Goal: Task Accomplishment & Management: Complete application form

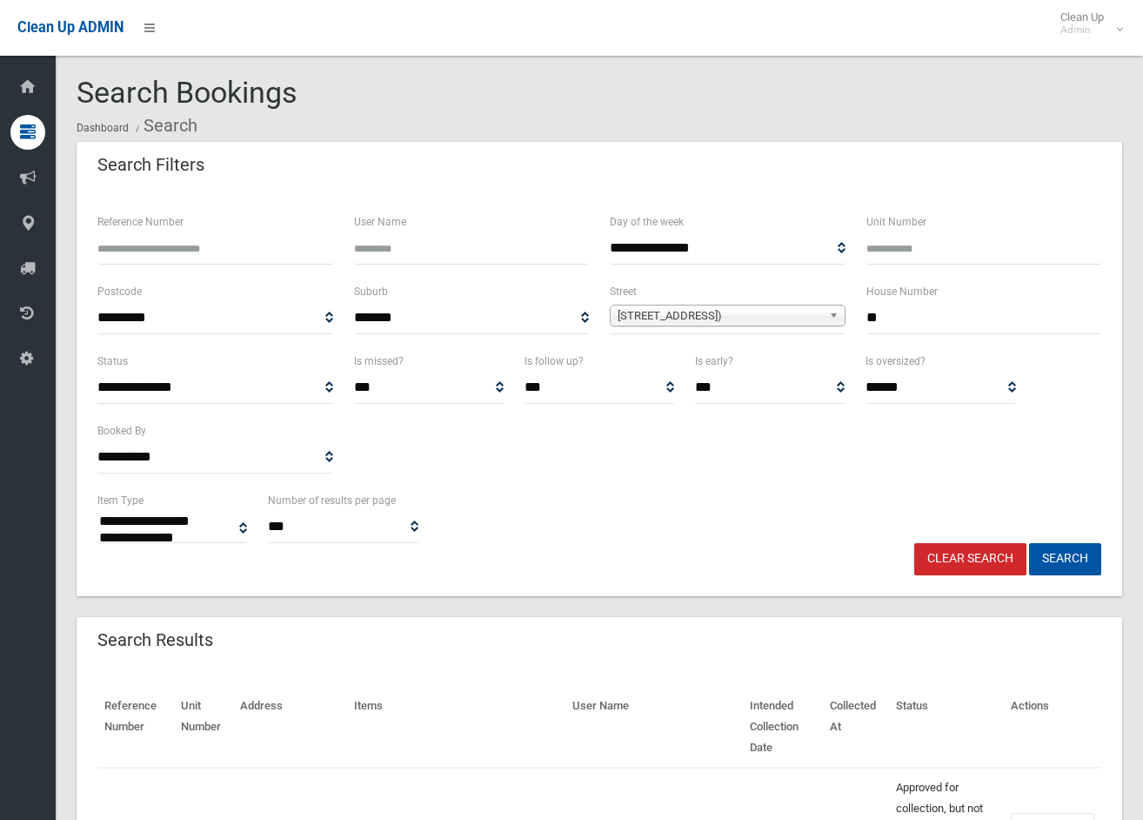
select select
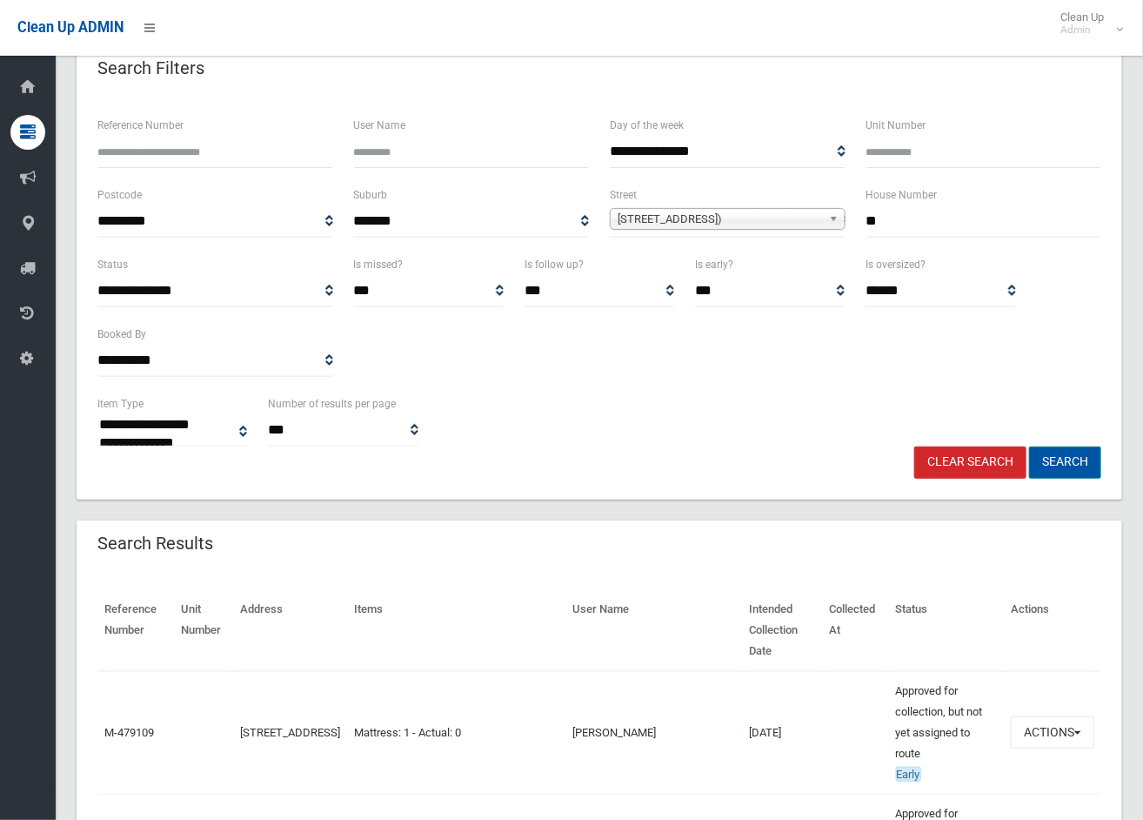
drag, startPoint x: 1062, startPoint y: 446, endPoint x: 1092, endPoint y: 432, distance: 33.9
click at [1063, 446] on button "Search" at bounding box center [1065, 462] width 72 height 32
drag, startPoint x: 927, startPoint y: 222, endPoint x: 828, endPoint y: 221, distance: 98.3
click at [828, 221] on div "**********" at bounding box center [599, 219] width 1025 height 70
type input "*"
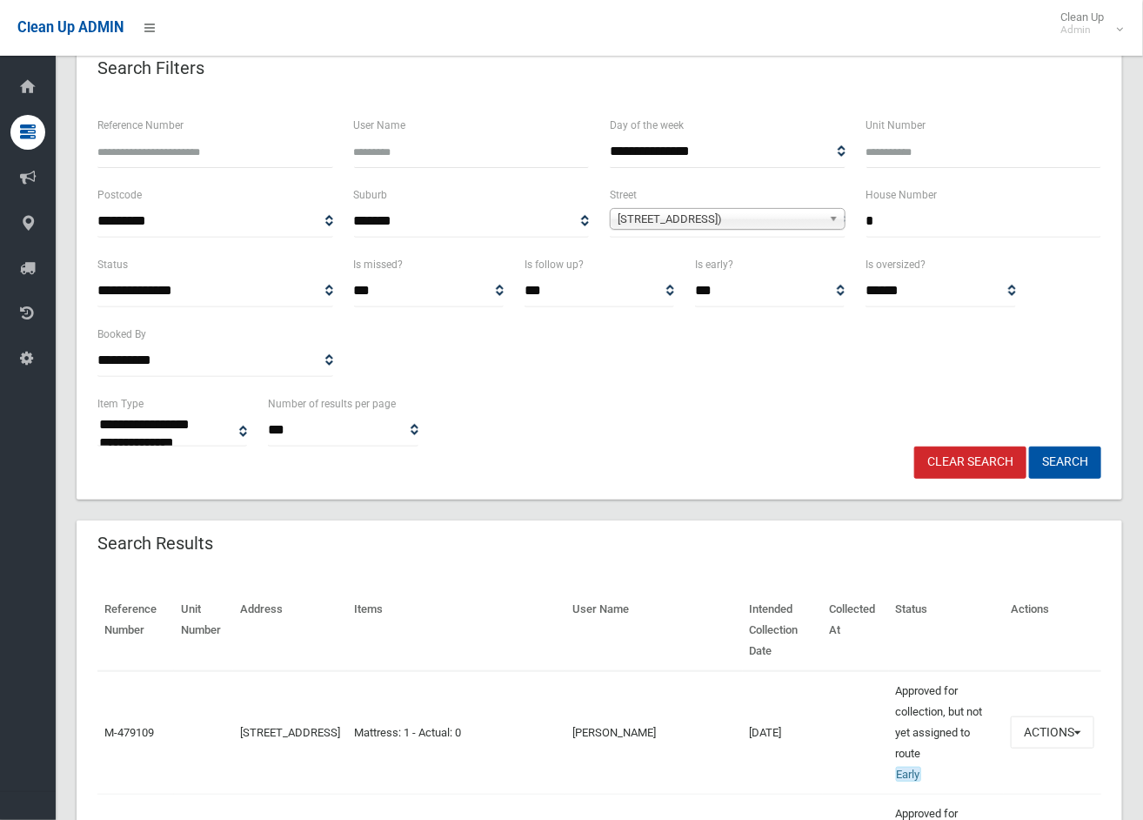
click at [777, 220] on span "[STREET_ADDRESS])" at bounding box center [720, 219] width 204 height 21
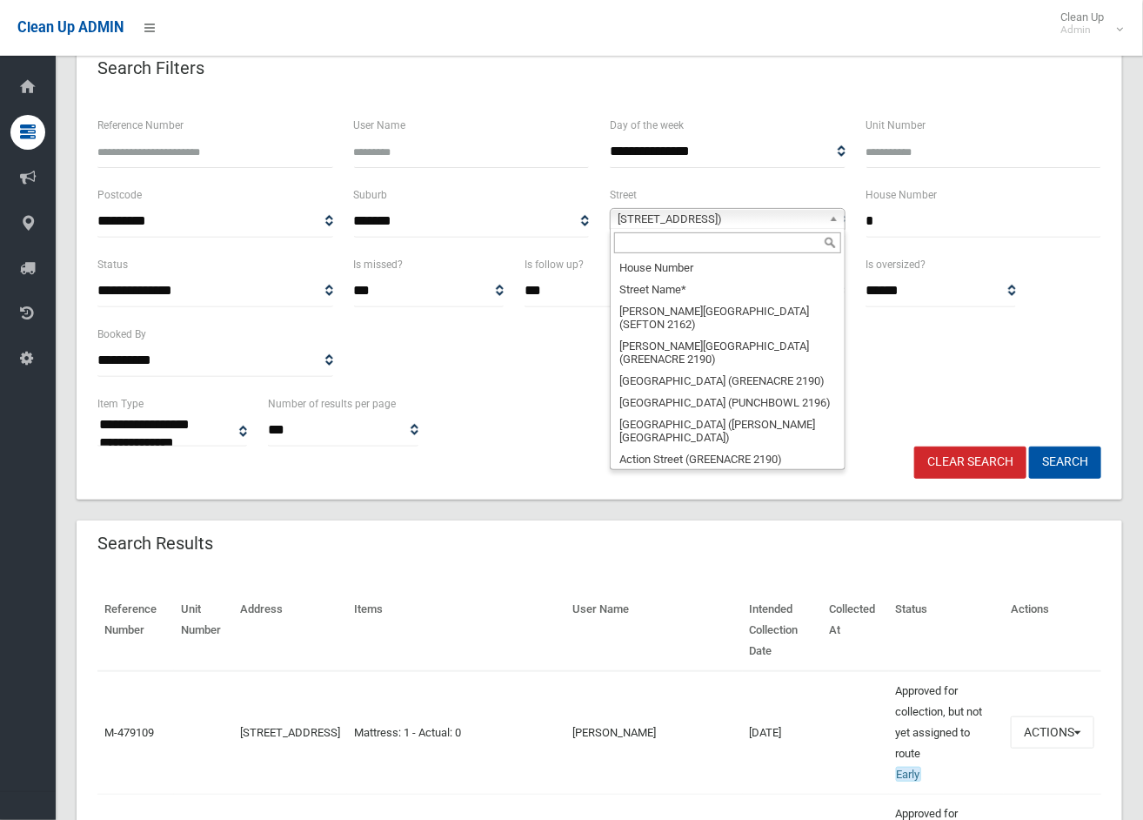
scroll to position [49141, 0]
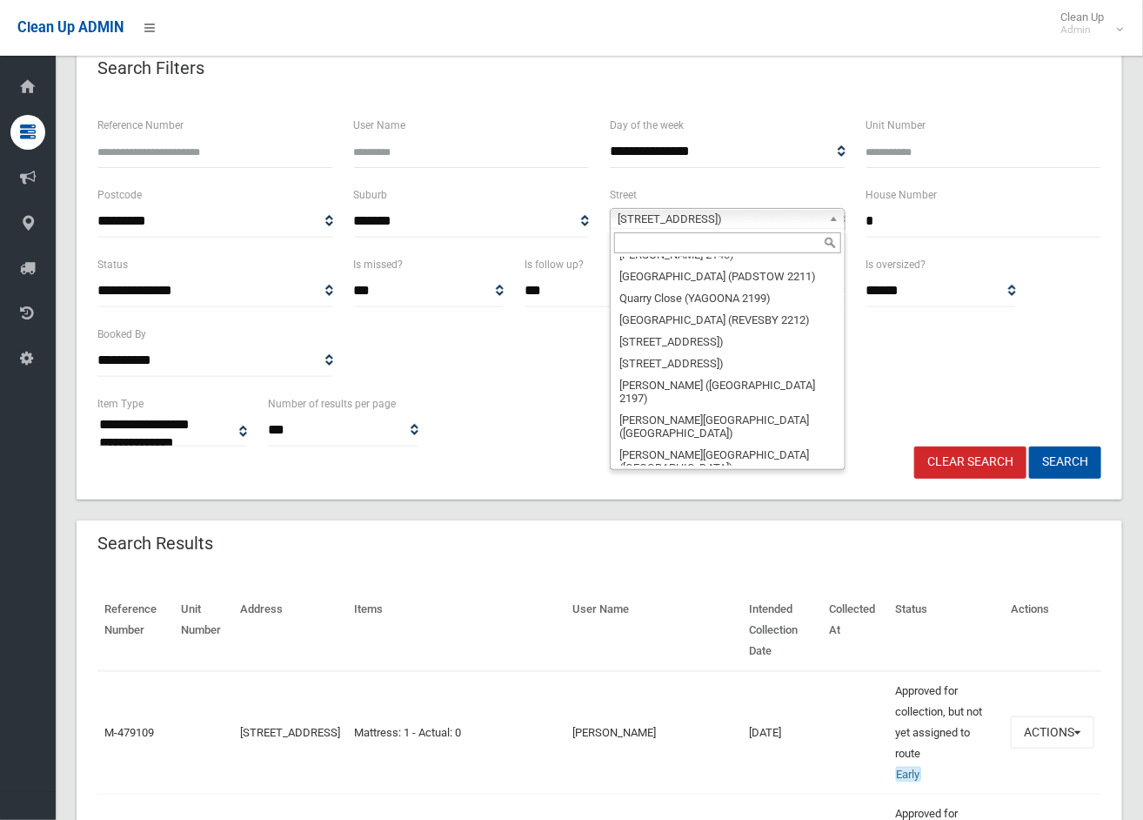
click at [752, 244] on input "text" at bounding box center [727, 242] width 227 height 21
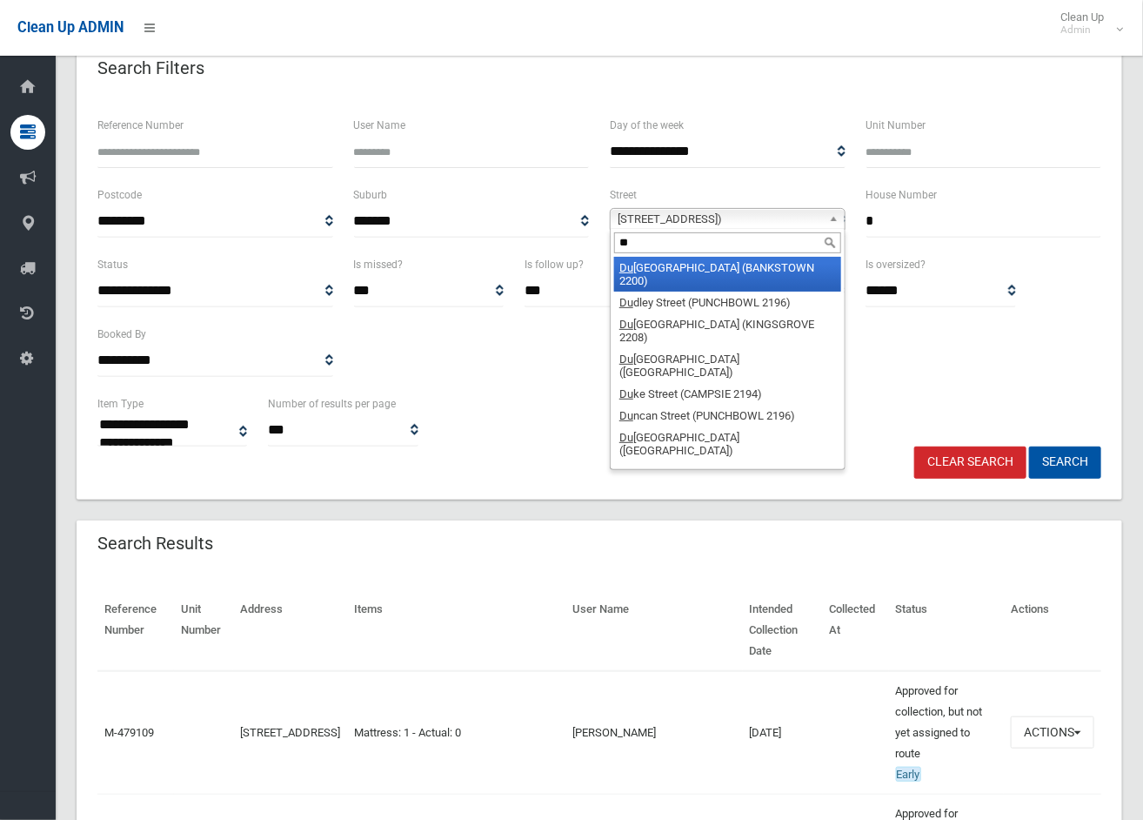
type input "***"
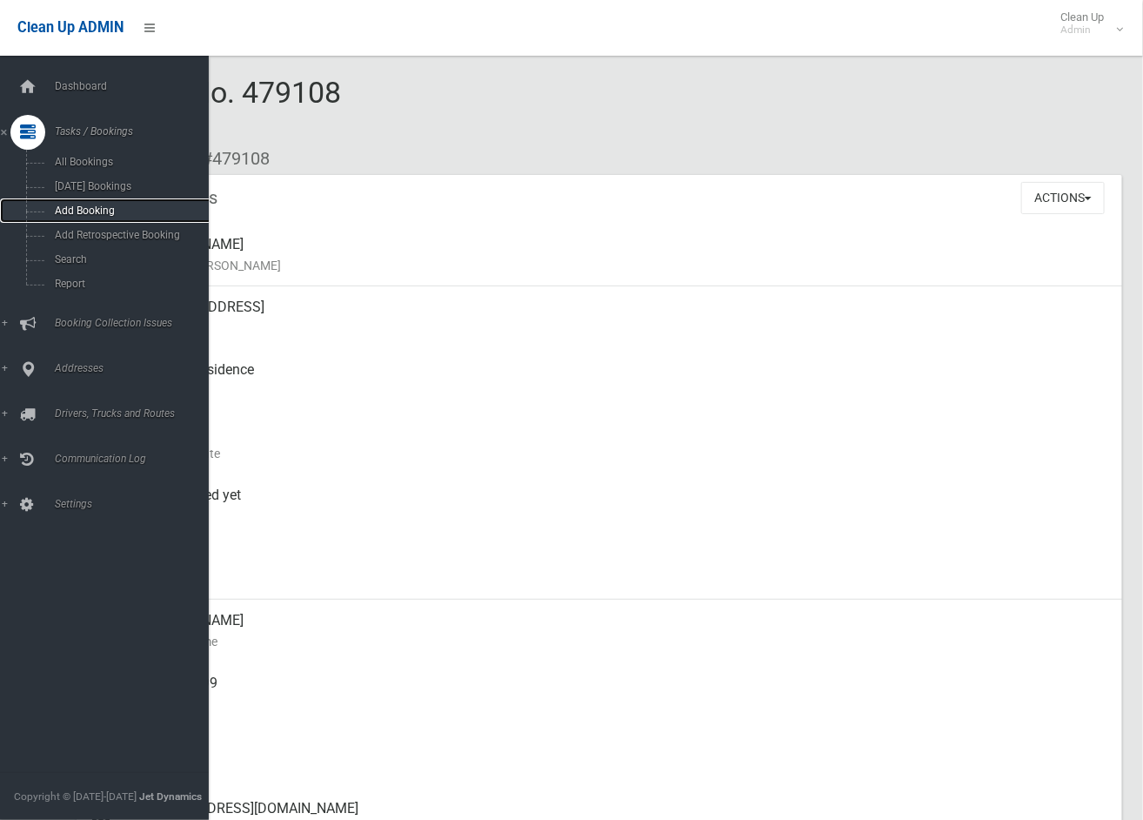
click at [80, 206] on span "Add Booking" at bounding box center [129, 210] width 159 height 12
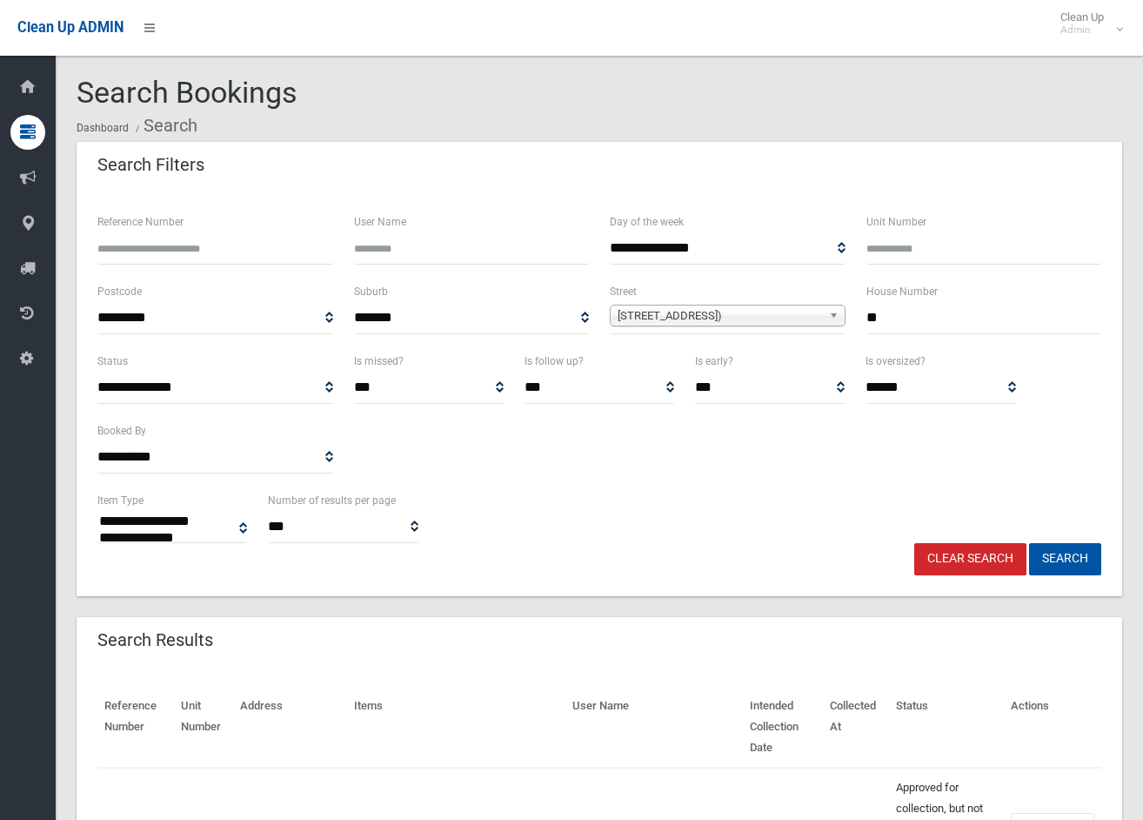
select select
drag, startPoint x: 891, startPoint y: 308, endPoint x: 802, endPoint y: 324, distance: 90.1
click at [802, 324] on div "**********" at bounding box center [599, 316] width 1025 height 70
type input "*"
click at [767, 319] on span "Wangee Road (LAKEMBA 2195)" at bounding box center [720, 315] width 204 height 21
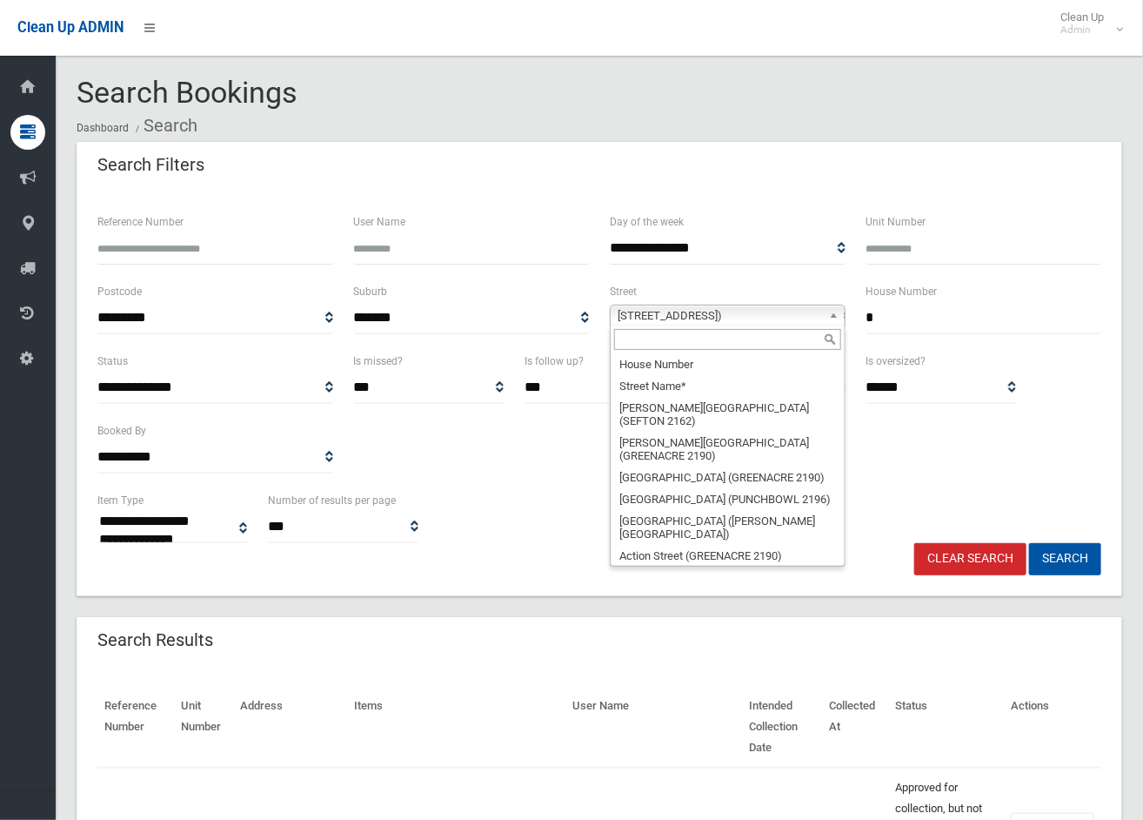
scroll to position [49141, 0]
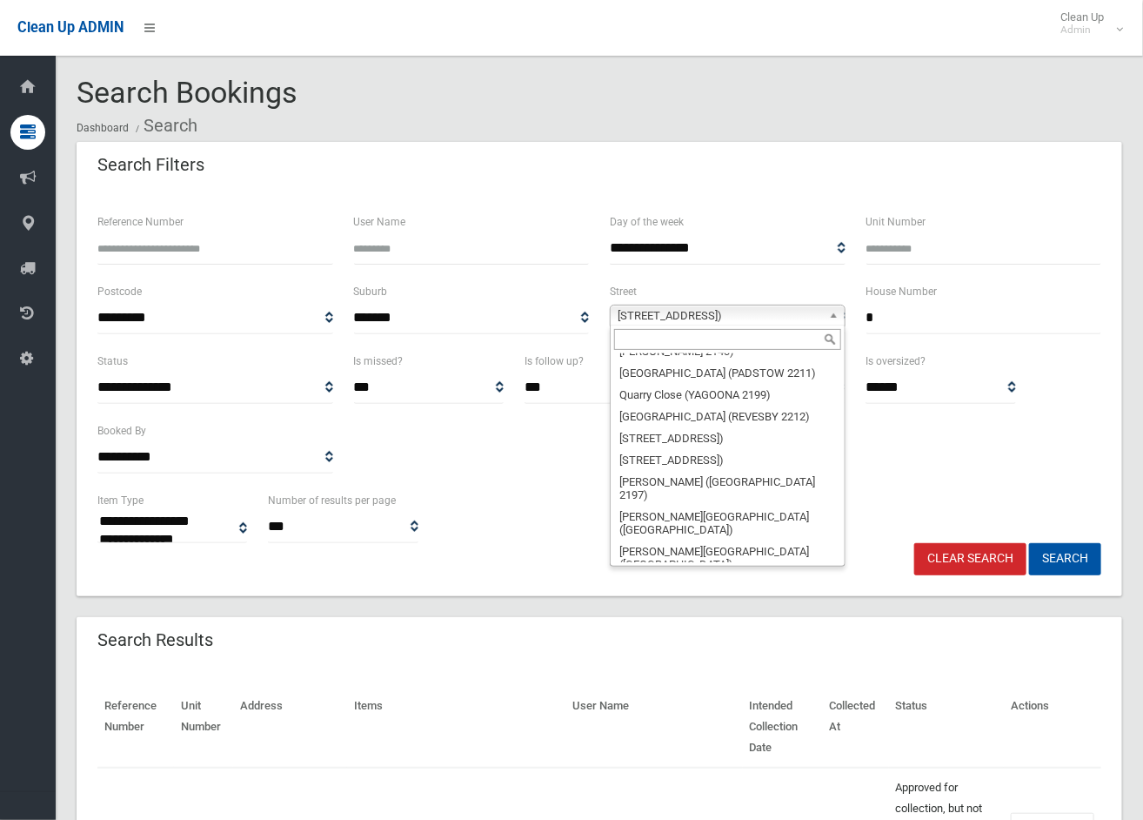
click at [747, 345] on input "text" at bounding box center [727, 339] width 227 height 21
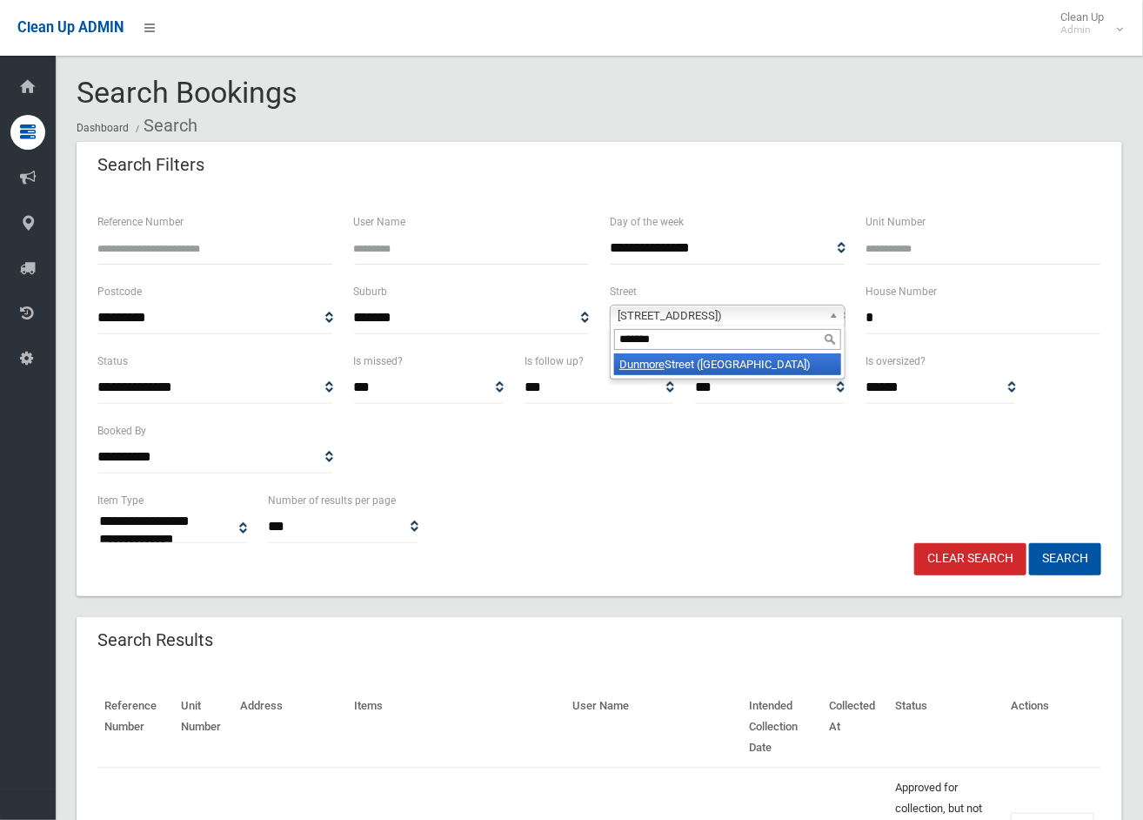
type input "*******"
click at [746, 364] on li "Dunmore Street (CROYDON PARK 2133)" at bounding box center [727, 364] width 227 height 22
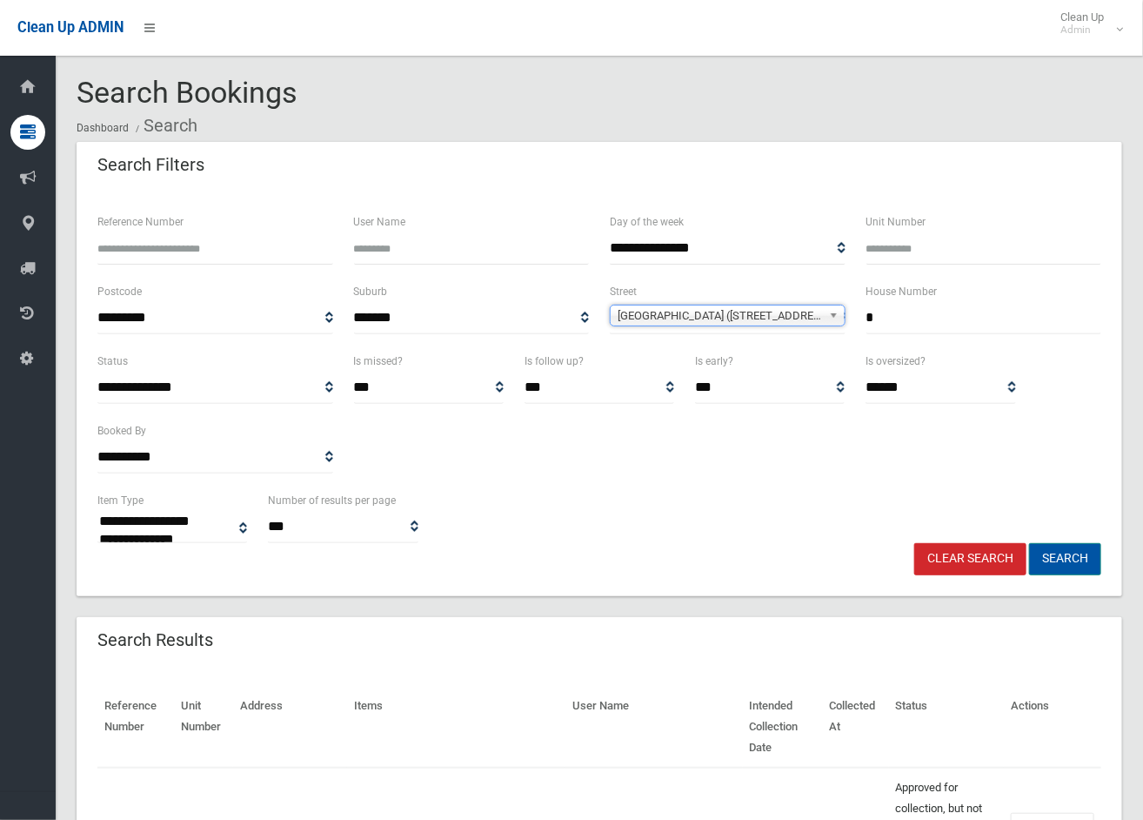
click at [1063, 560] on button "Search" at bounding box center [1065, 559] width 72 height 32
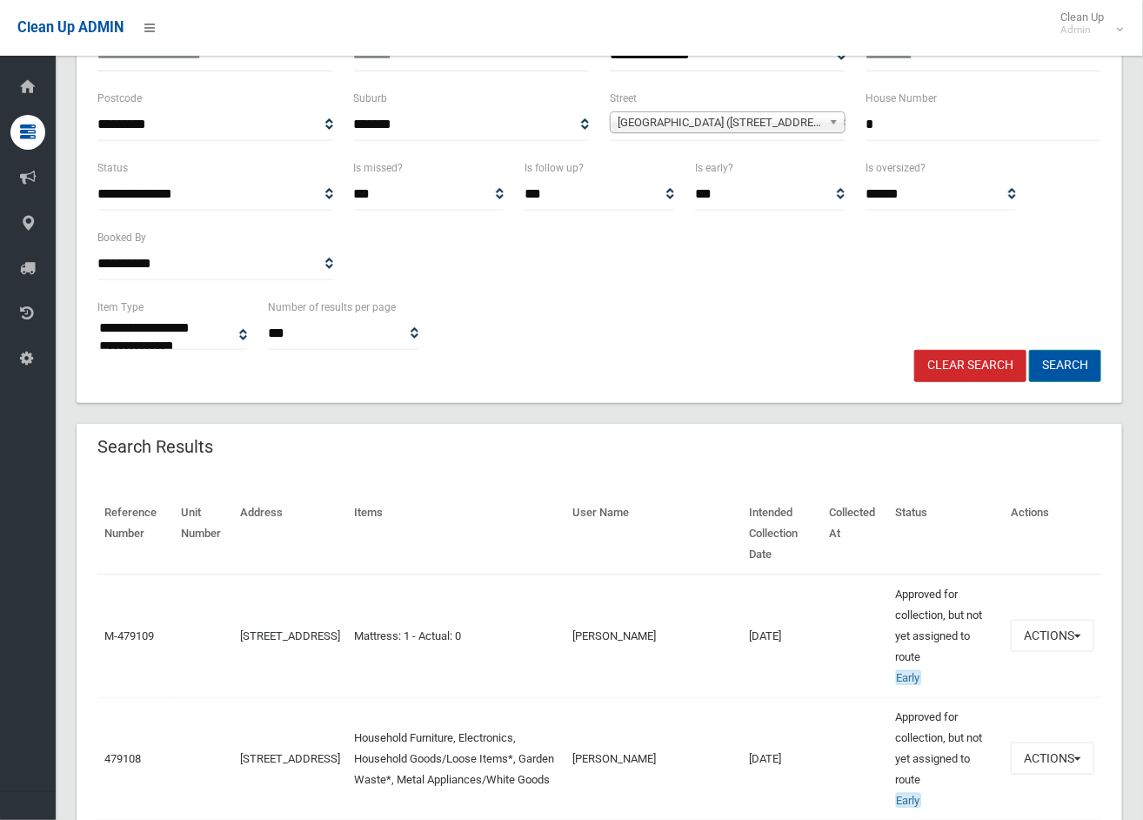
scroll to position [290, 0]
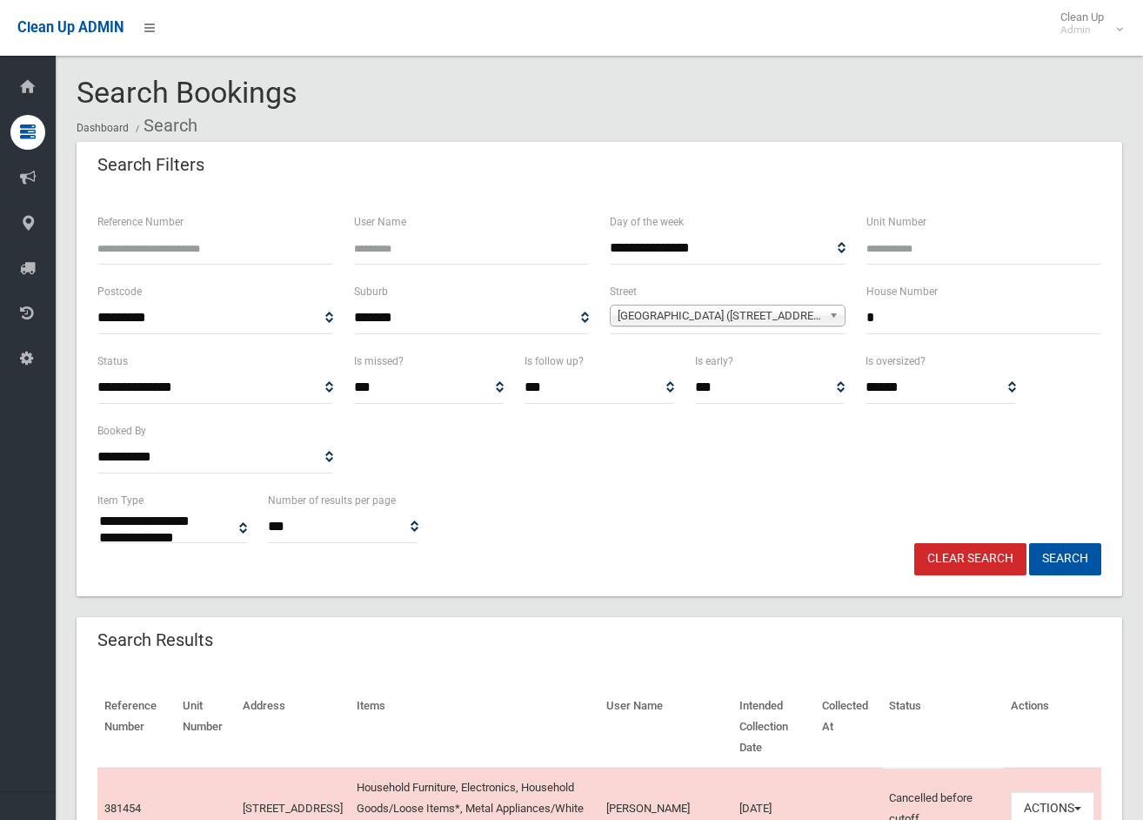
select select
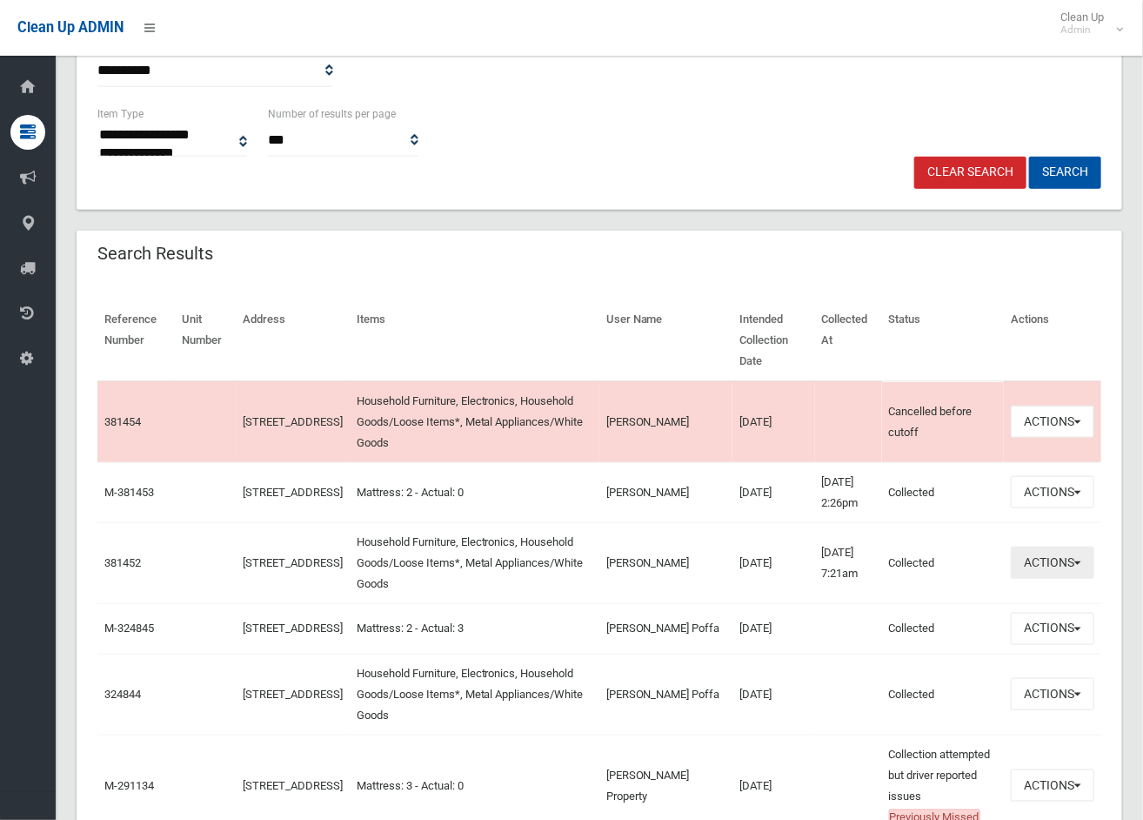
click at [1047, 560] on button "Actions" at bounding box center [1053, 562] width 84 height 32
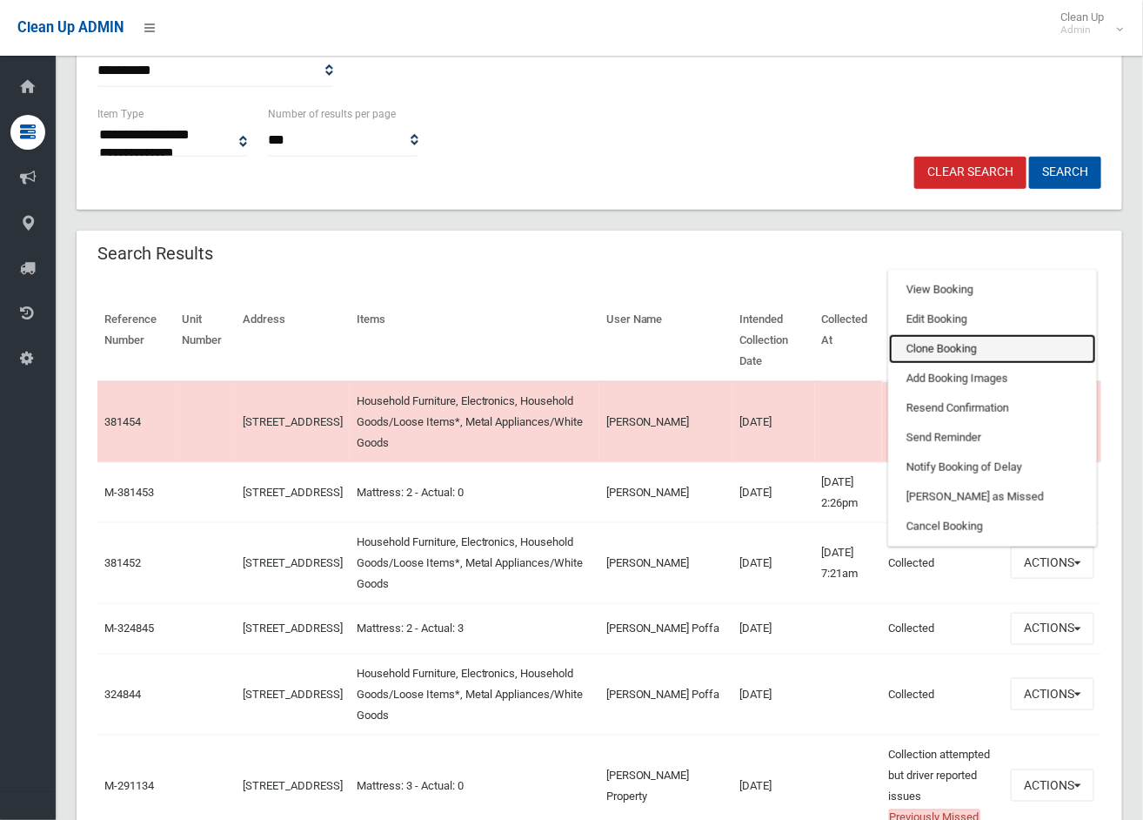
click at [962, 343] on link "Clone Booking" at bounding box center [992, 349] width 207 height 30
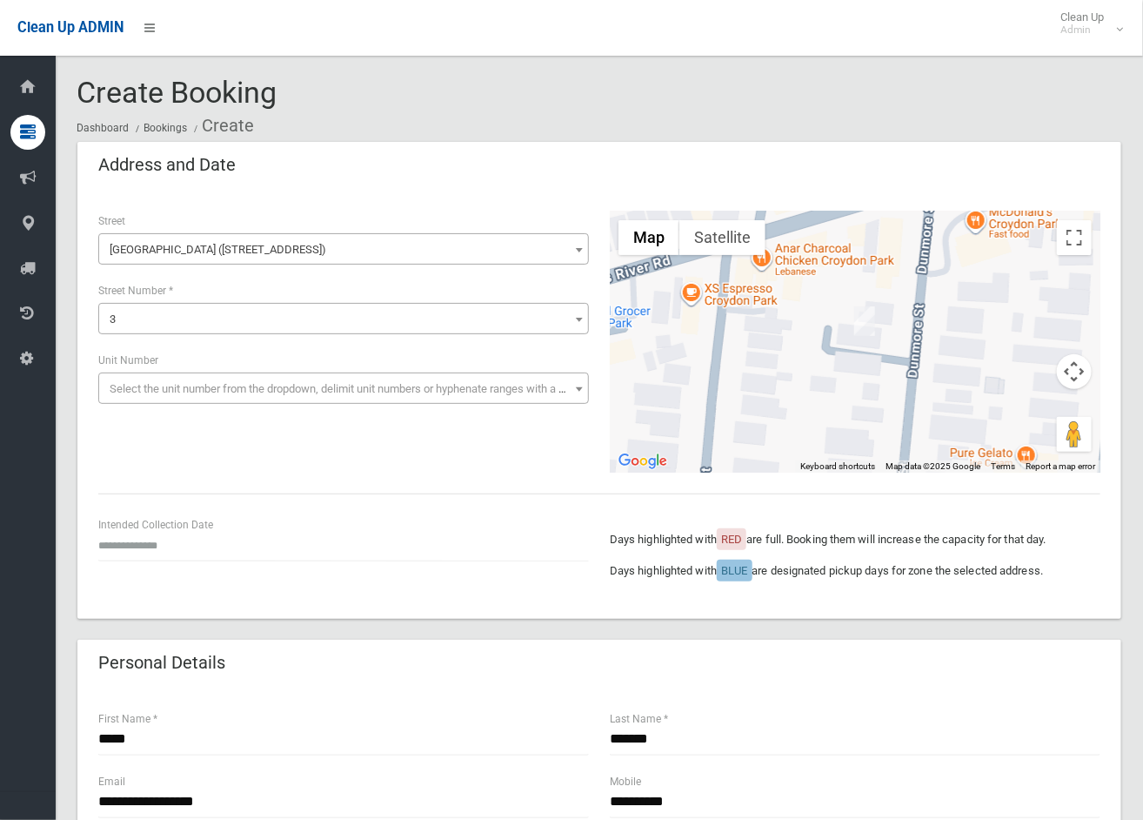
scroll to position [97, 0]
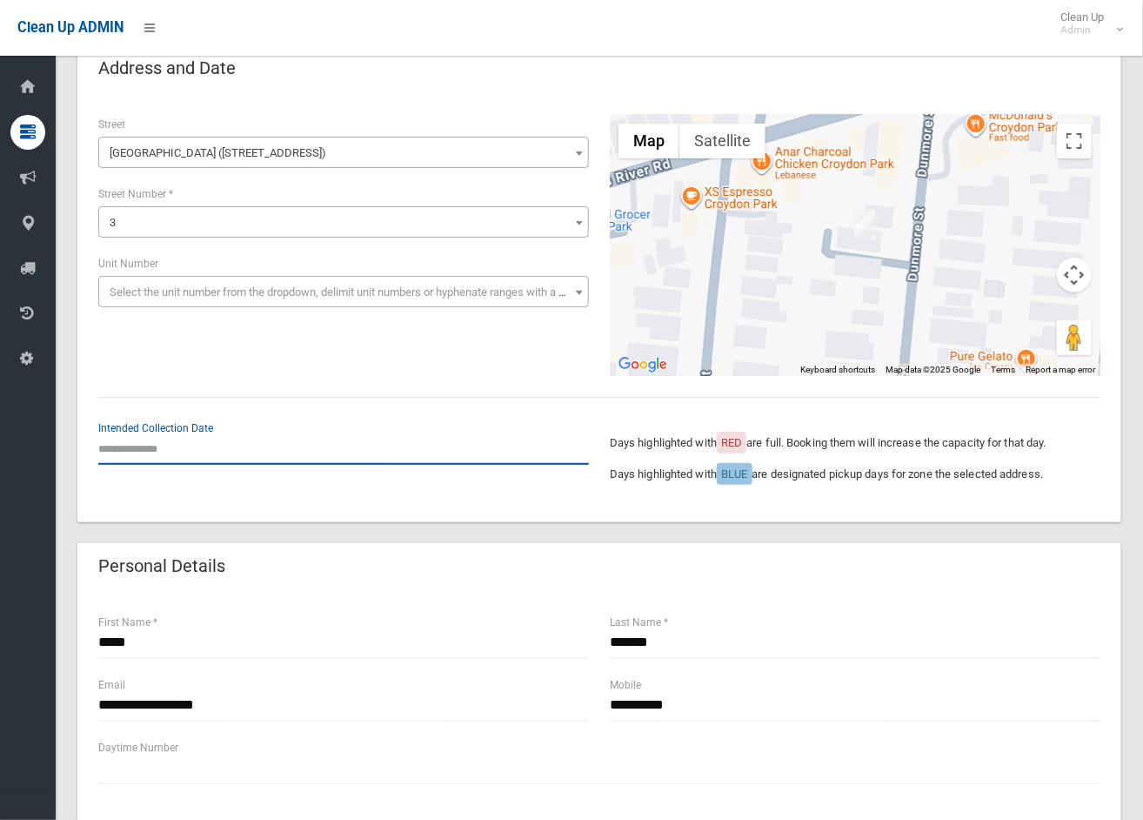
click at [166, 446] on input "text" at bounding box center [343, 448] width 491 height 32
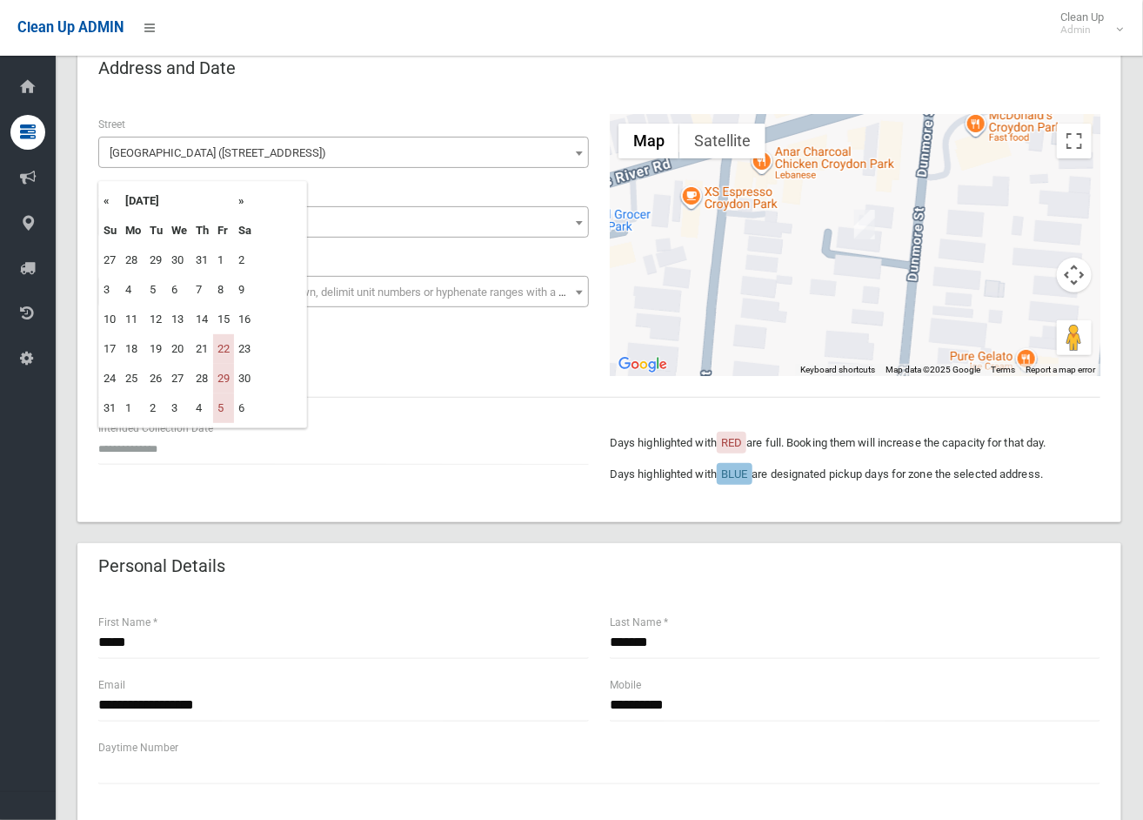
click at [246, 204] on th "»" at bounding box center [245, 201] width 22 height 30
click at [222, 291] on td "12" at bounding box center [223, 290] width 21 height 30
type input "**********"
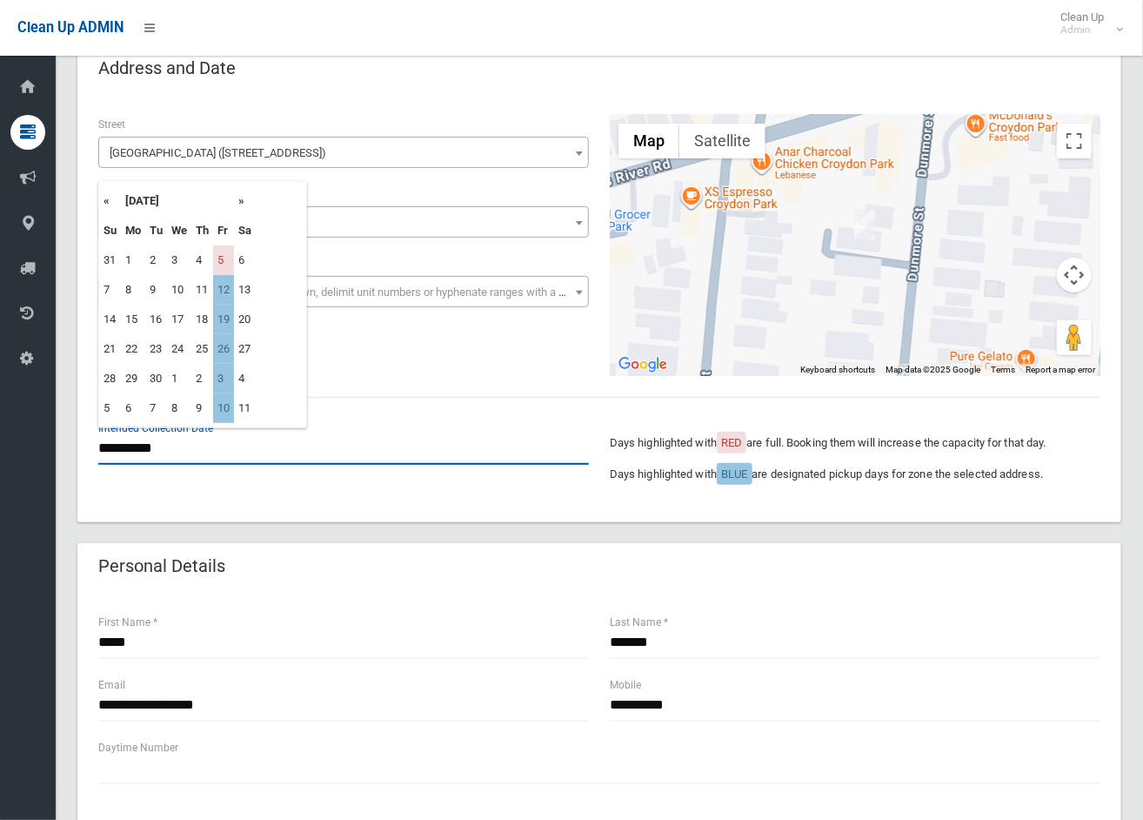
click at [169, 448] on input "**********" at bounding box center [343, 448] width 491 height 32
click at [221, 287] on td "12" at bounding box center [223, 290] width 21 height 30
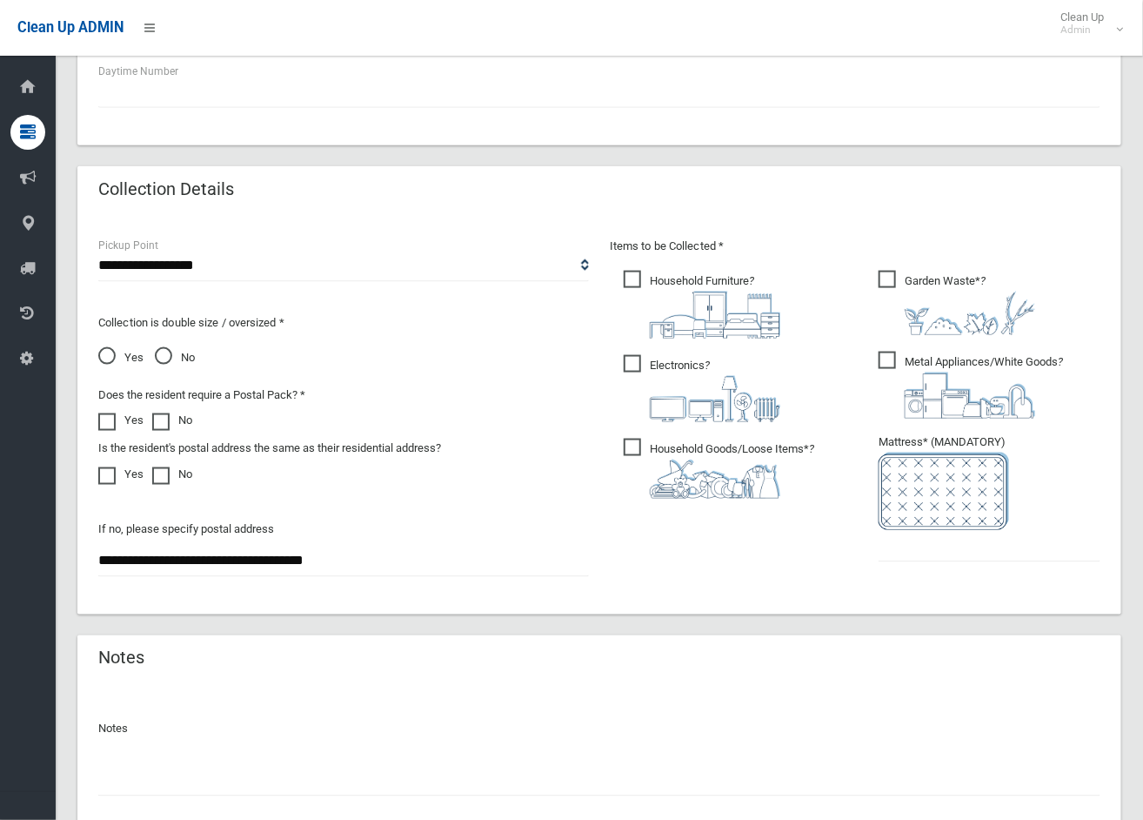
scroll to position [870, 0]
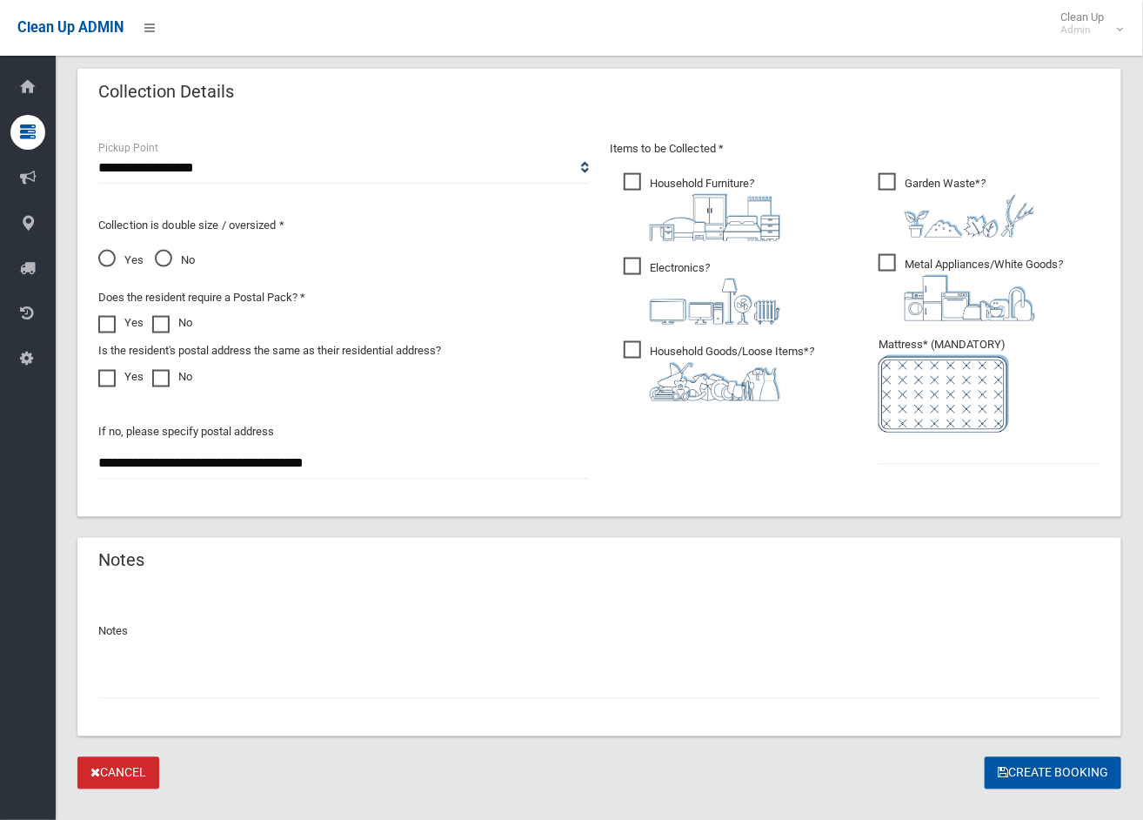
click at [890, 184] on span "Garden Waste* ?" at bounding box center [957, 205] width 157 height 64
click at [917, 457] on input "text" at bounding box center [990, 448] width 222 height 32
click at [110, 258] on span "Yes" at bounding box center [120, 260] width 45 height 21
click at [926, 455] on input "text" at bounding box center [990, 448] width 222 height 32
type input "*"
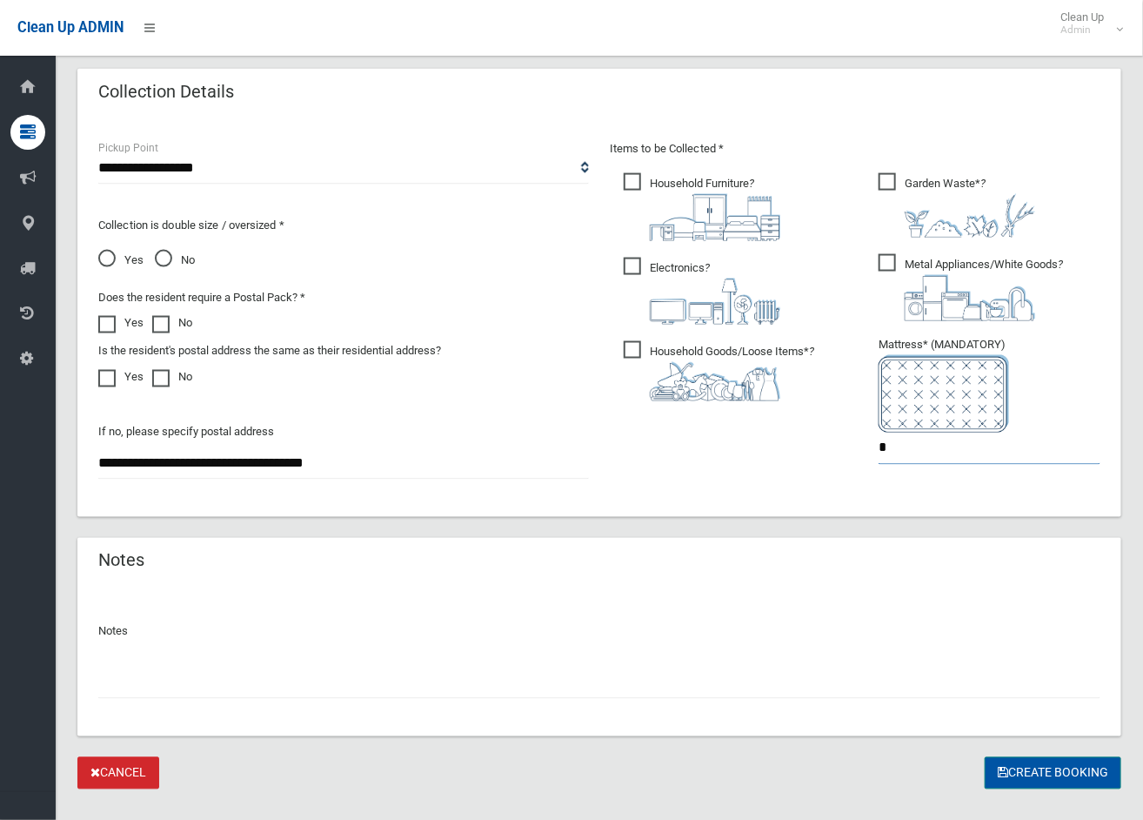
type input "*"
click at [1029, 780] on button "Create Booking" at bounding box center [1053, 773] width 137 height 32
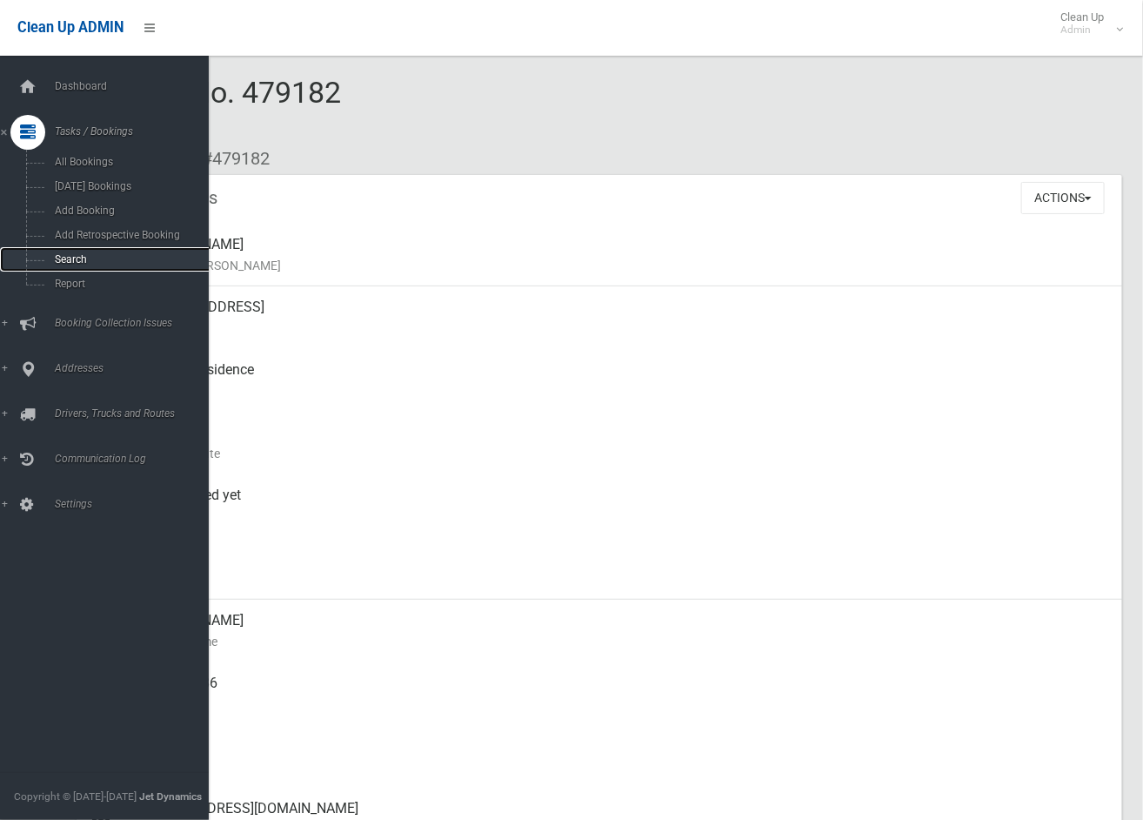
click at [66, 253] on link "Search" at bounding box center [112, 259] width 224 height 24
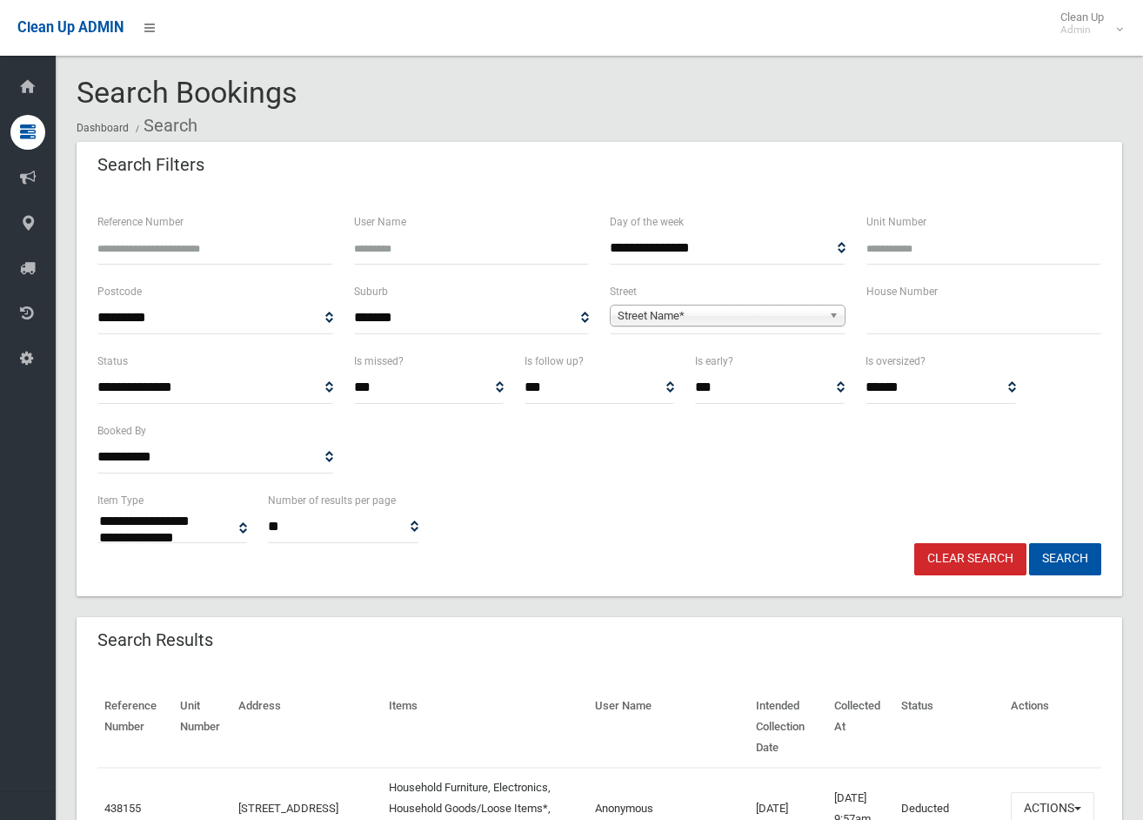
select select
click at [916, 316] on input "text" at bounding box center [985, 318] width 236 height 32
type input "*******"
click at [767, 320] on span "Street Name*" at bounding box center [720, 315] width 204 height 21
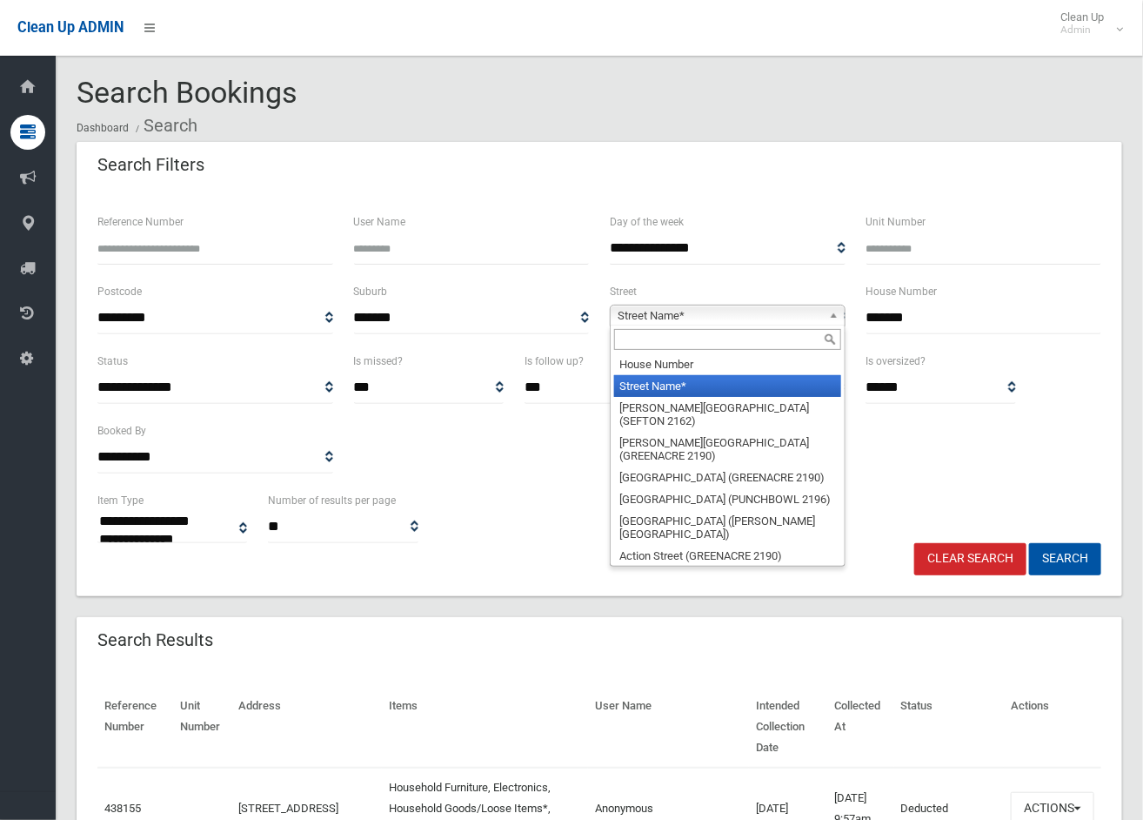
click at [735, 346] on input "text" at bounding box center [727, 339] width 227 height 21
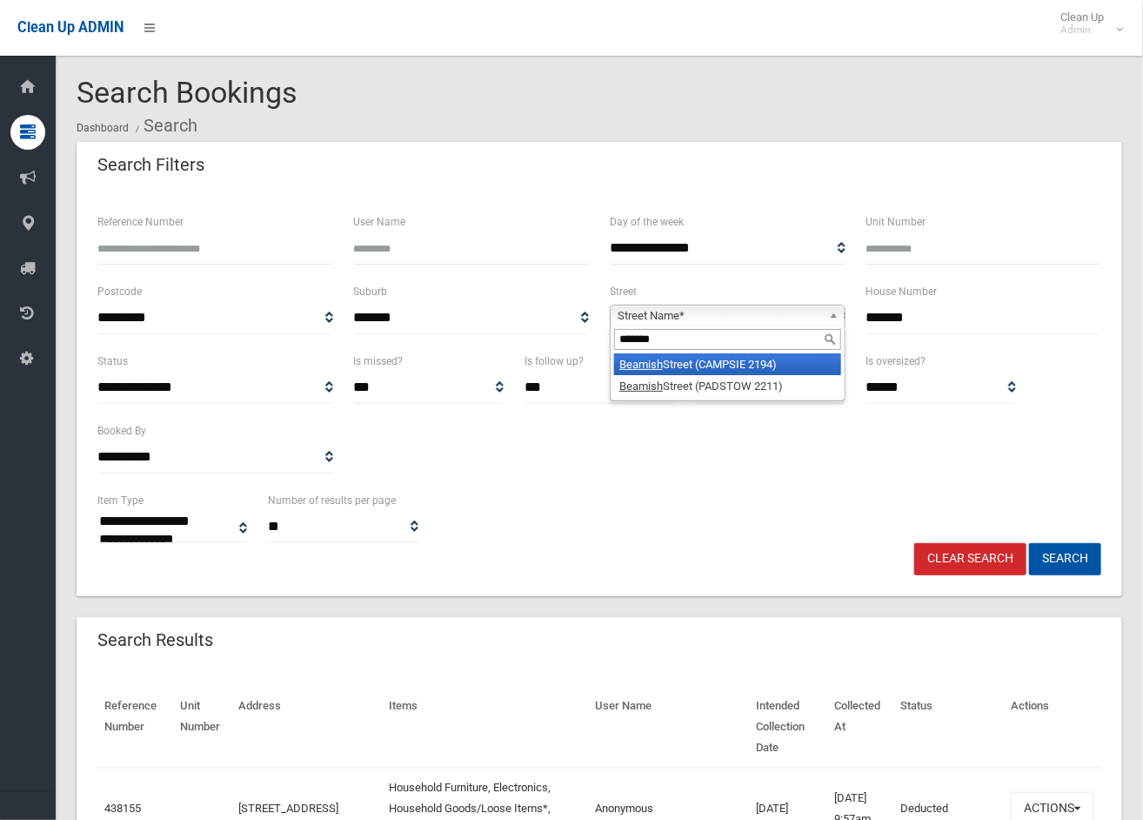
type input "*******"
click at [726, 362] on li "[GEOGRAPHIC_DATA] (CAMPSIE 2194)" at bounding box center [727, 364] width 227 height 22
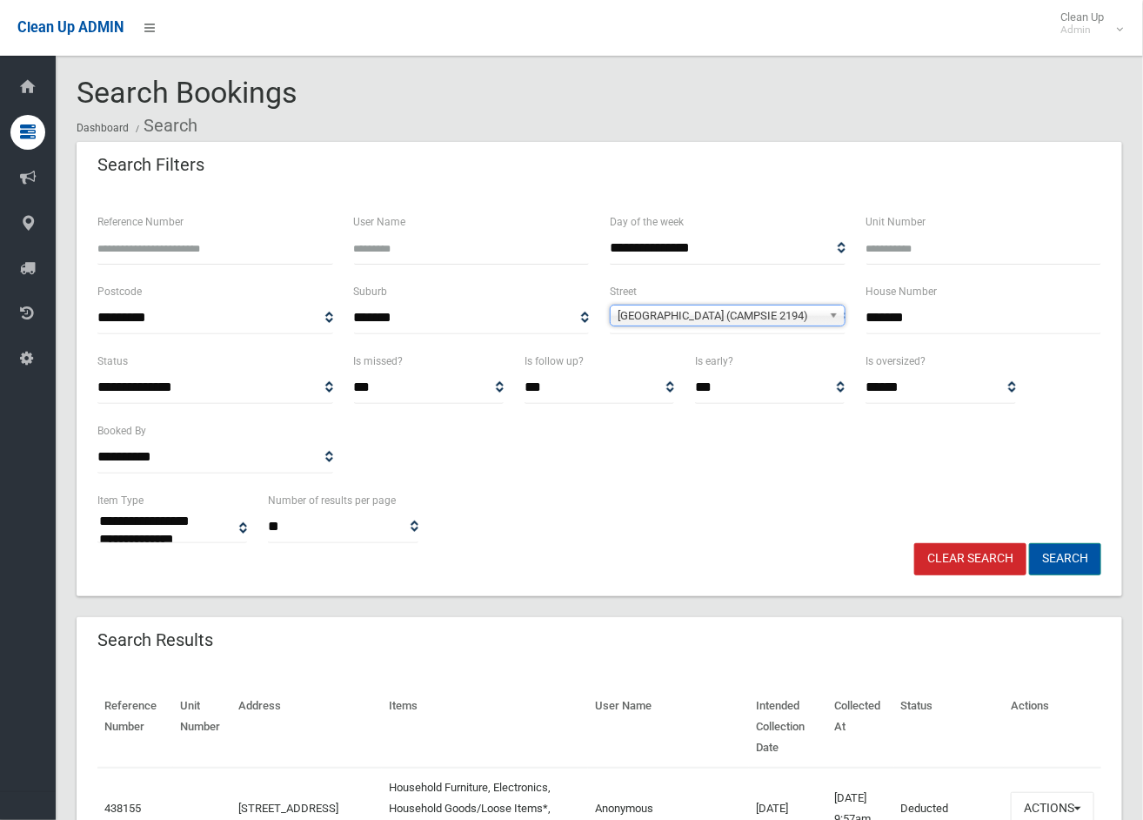
click at [1069, 562] on button "Search" at bounding box center [1065, 559] width 72 height 32
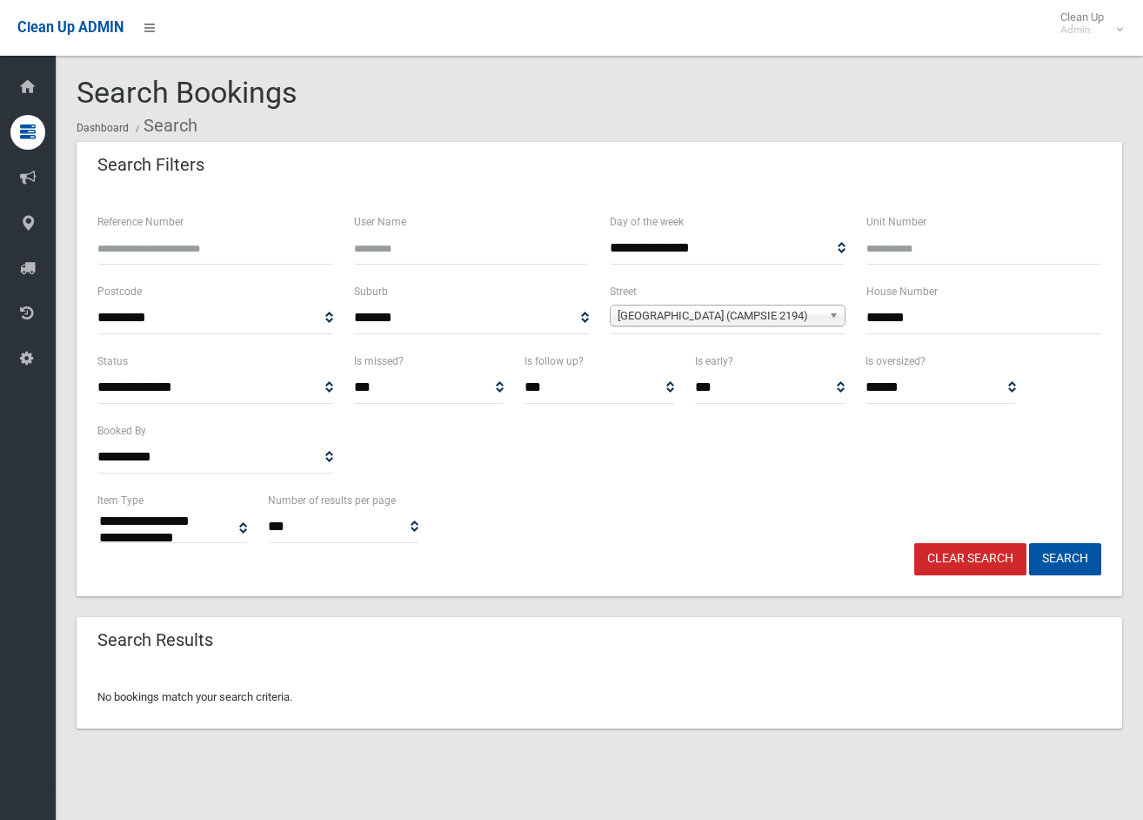
select select
